Goal: Information Seeking & Learning: Learn about a topic

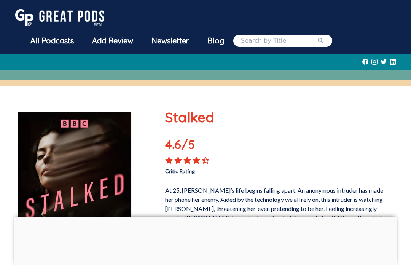
click at [63, 46] on div "All Podcasts" at bounding box center [52, 41] width 62 height 20
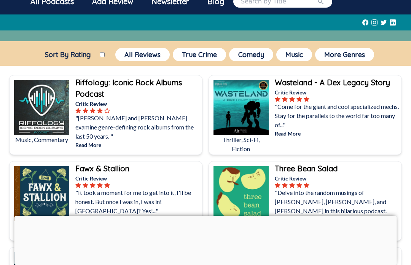
scroll to position [39, 0]
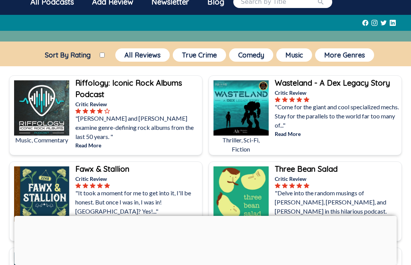
click at [362, 58] on button "More Genres" at bounding box center [344, 54] width 59 height 13
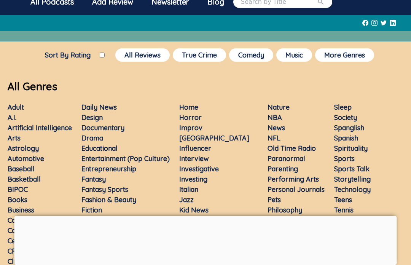
click at [111, 131] on link "Documentary" at bounding box center [102, 127] width 43 height 9
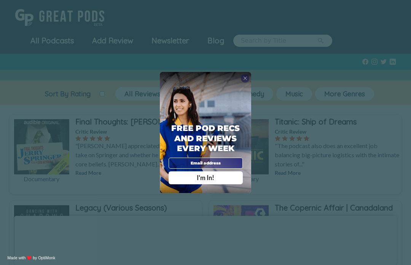
click at [249, 88] on div "Free Pod Recs and Reviews every week I'm In!" at bounding box center [205, 132] width 91 height 121
click at [243, 81] on span "X" at bounding box center [245, 78] width 4 height 6
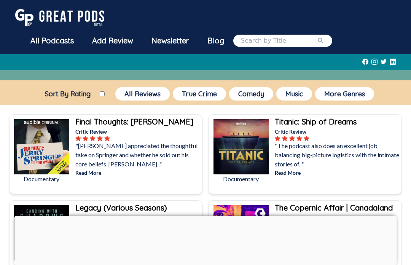
click at [141, 126] on b "Final Thoughts: [PERSON_NAME]" at bounding box center [134, 122] width 118 height 10
